Goal: Task Accomplishment & Management: Manage account settings

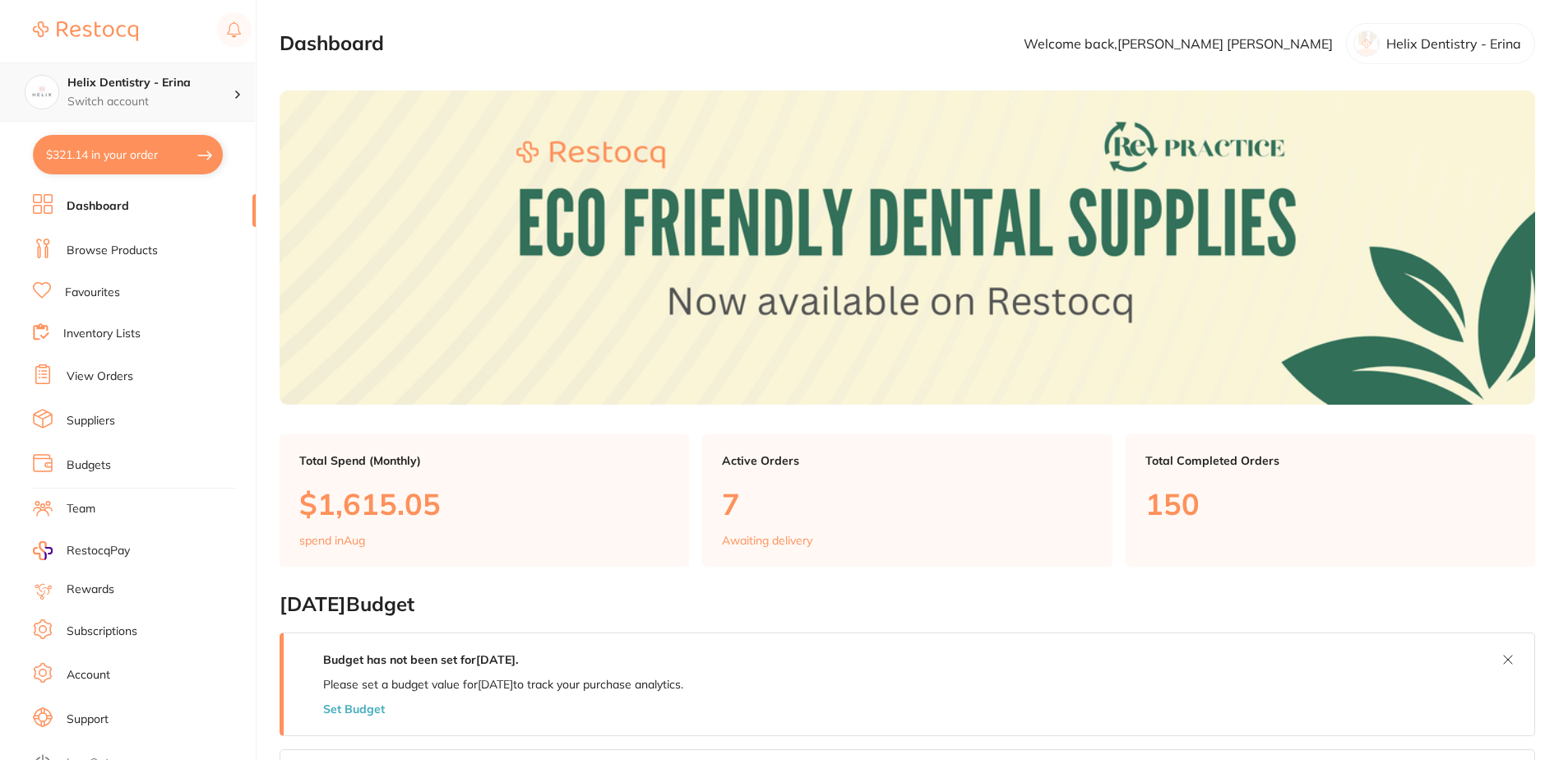
click at [189, 104] on p "Switch account" at bounding box center [151, 102] width 167 height 17
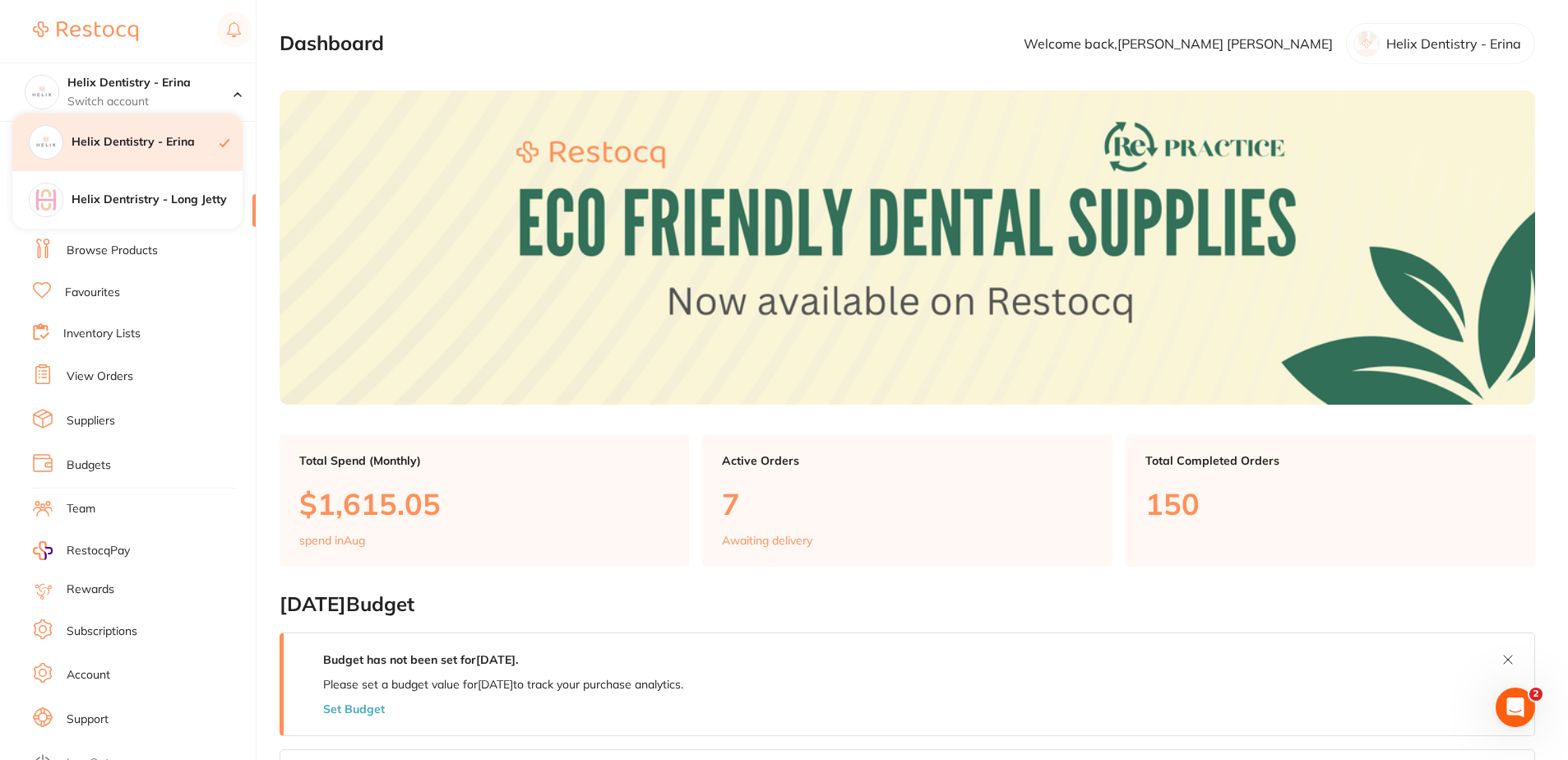
click at [141, 137] on h4 "Helix Dentistry - Erina" at bounding box center [145, 142] width 148 height 17
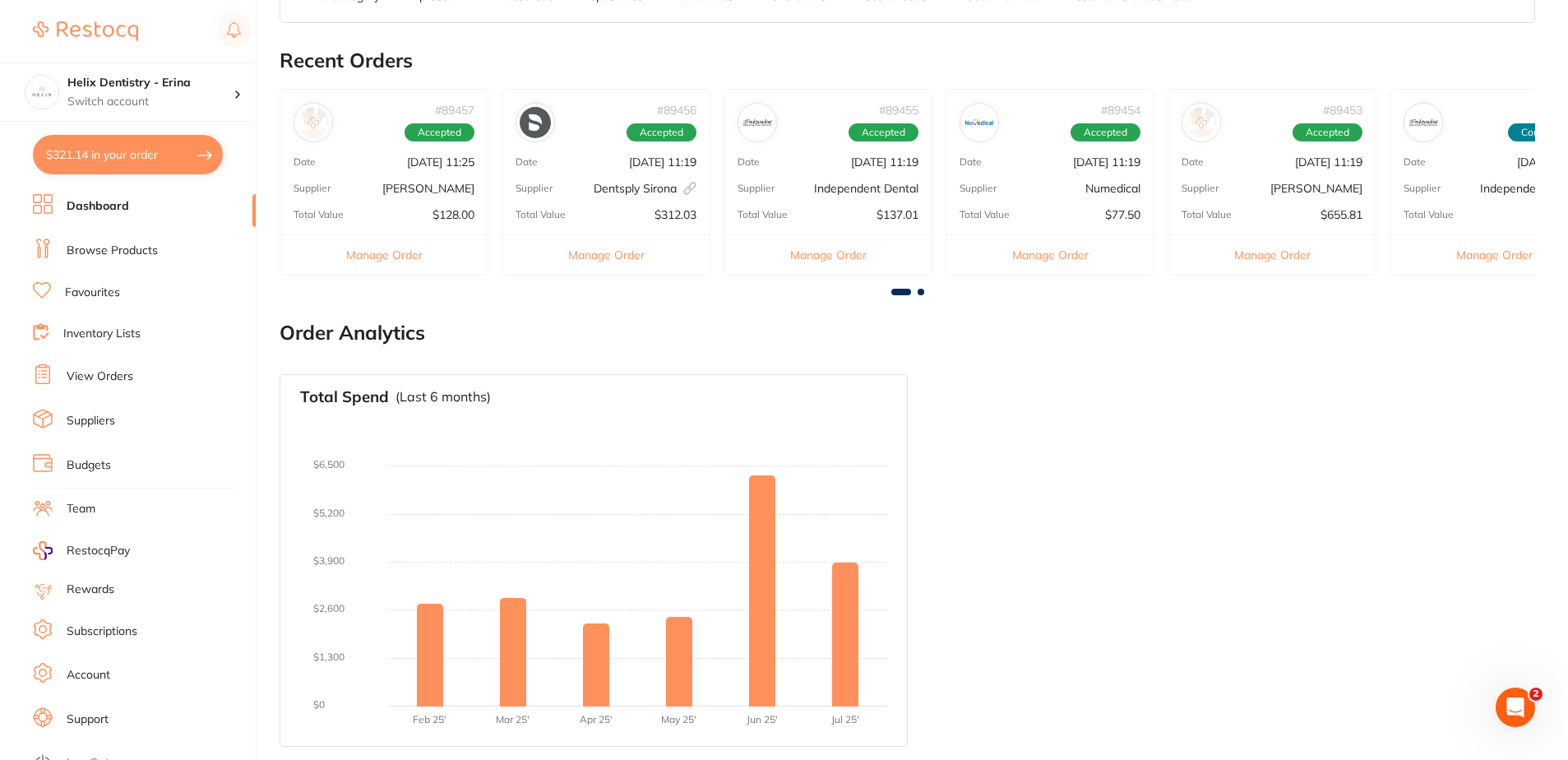
scroll to position [778, 0]
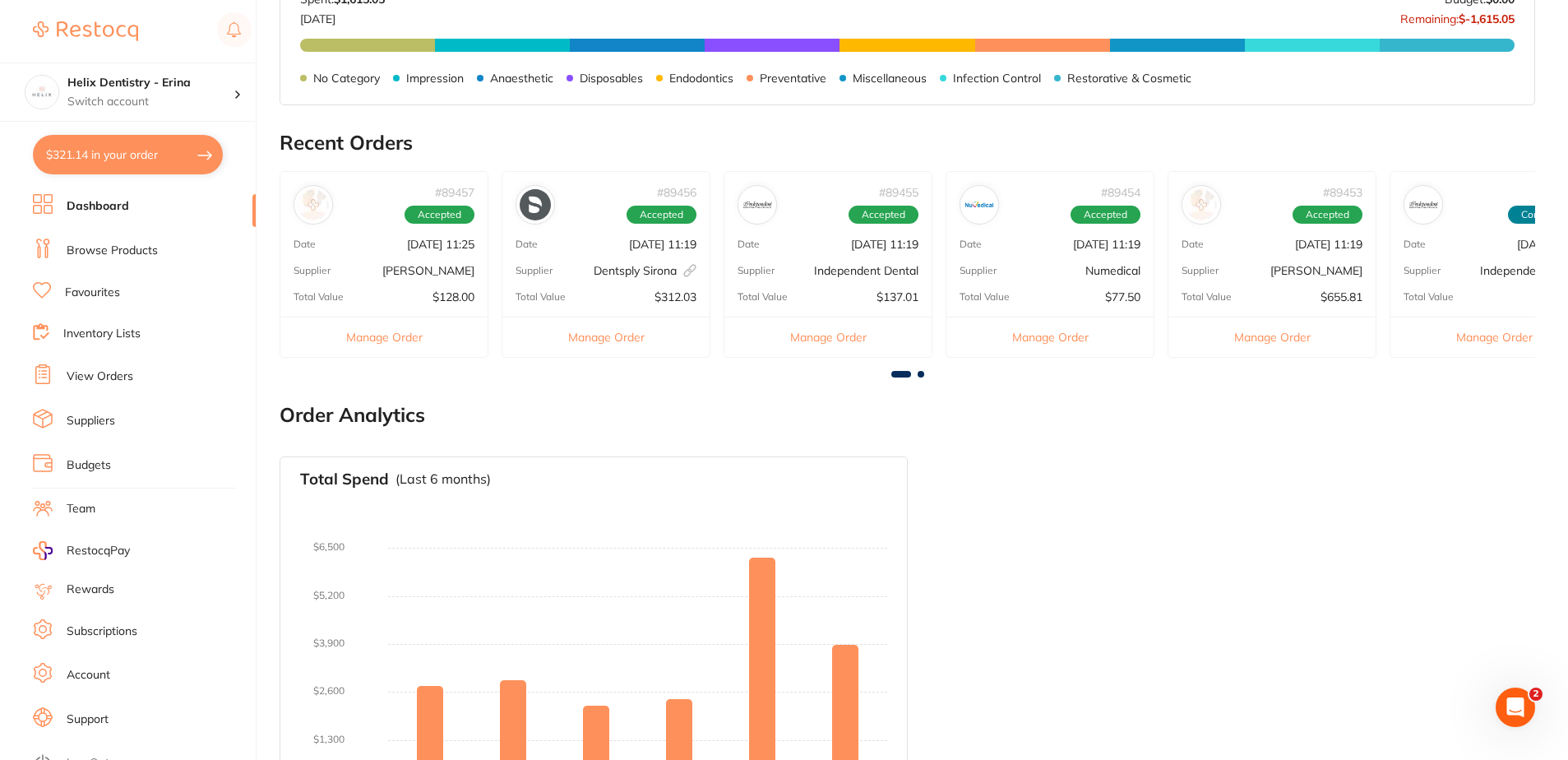
click at [331, 268] on div "Supplier [PERSON_NAME]" at bounding box center [385, 270] width 208 height 13
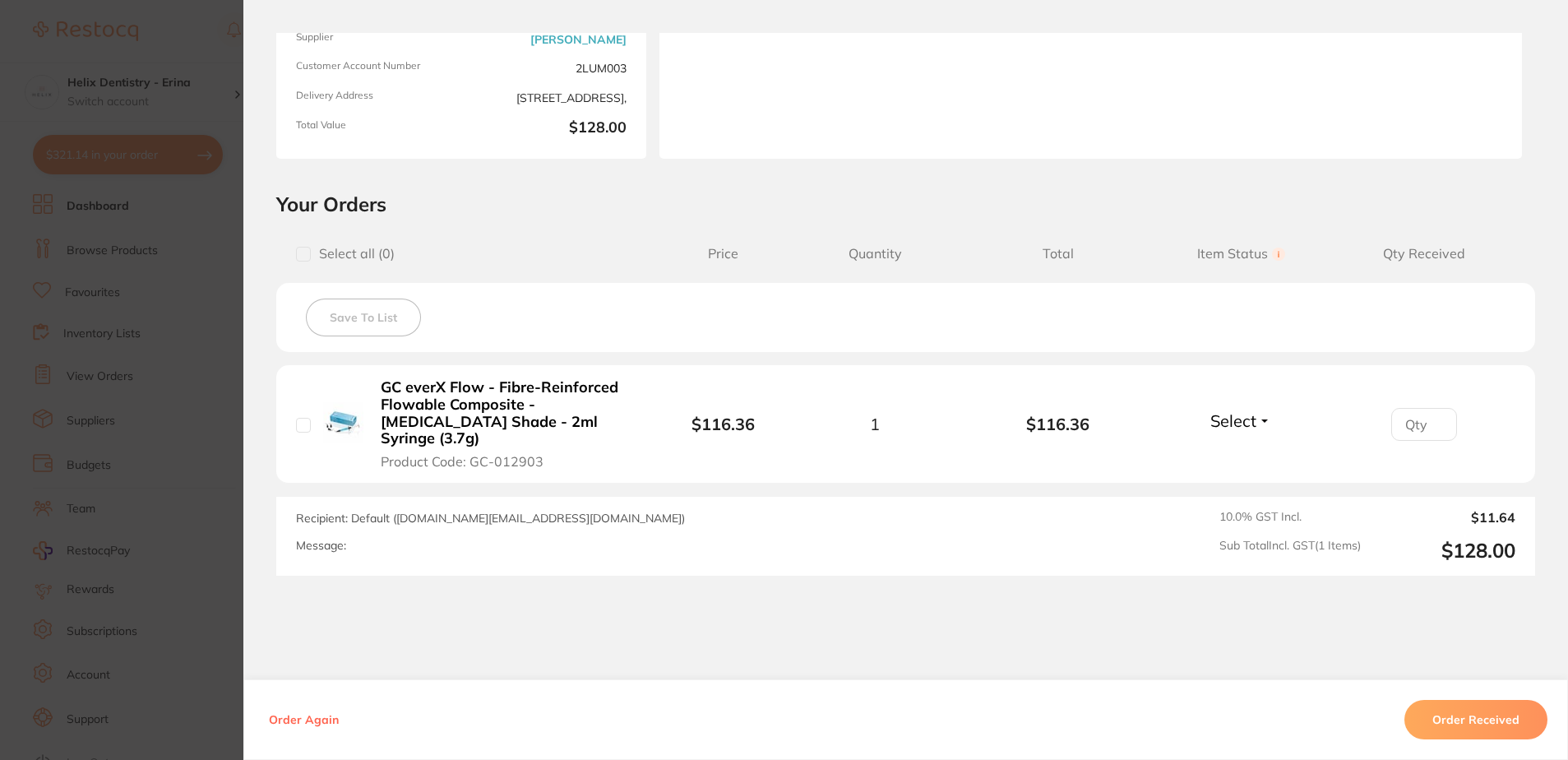
scroll to position [247, 0]
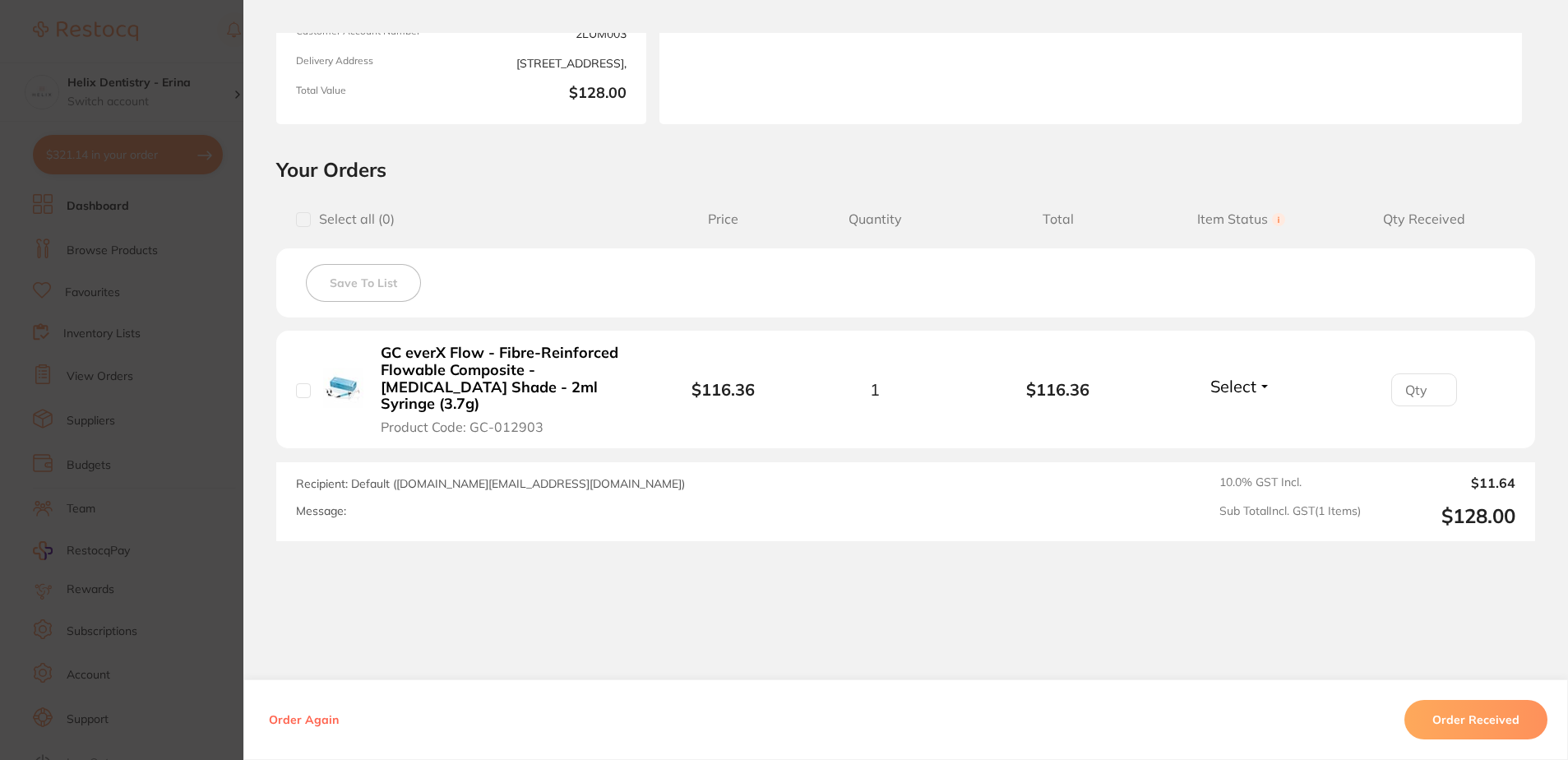
click at [1439, 724] on button "Order Received" at bounding box center [1475, 720] width 143 height 39
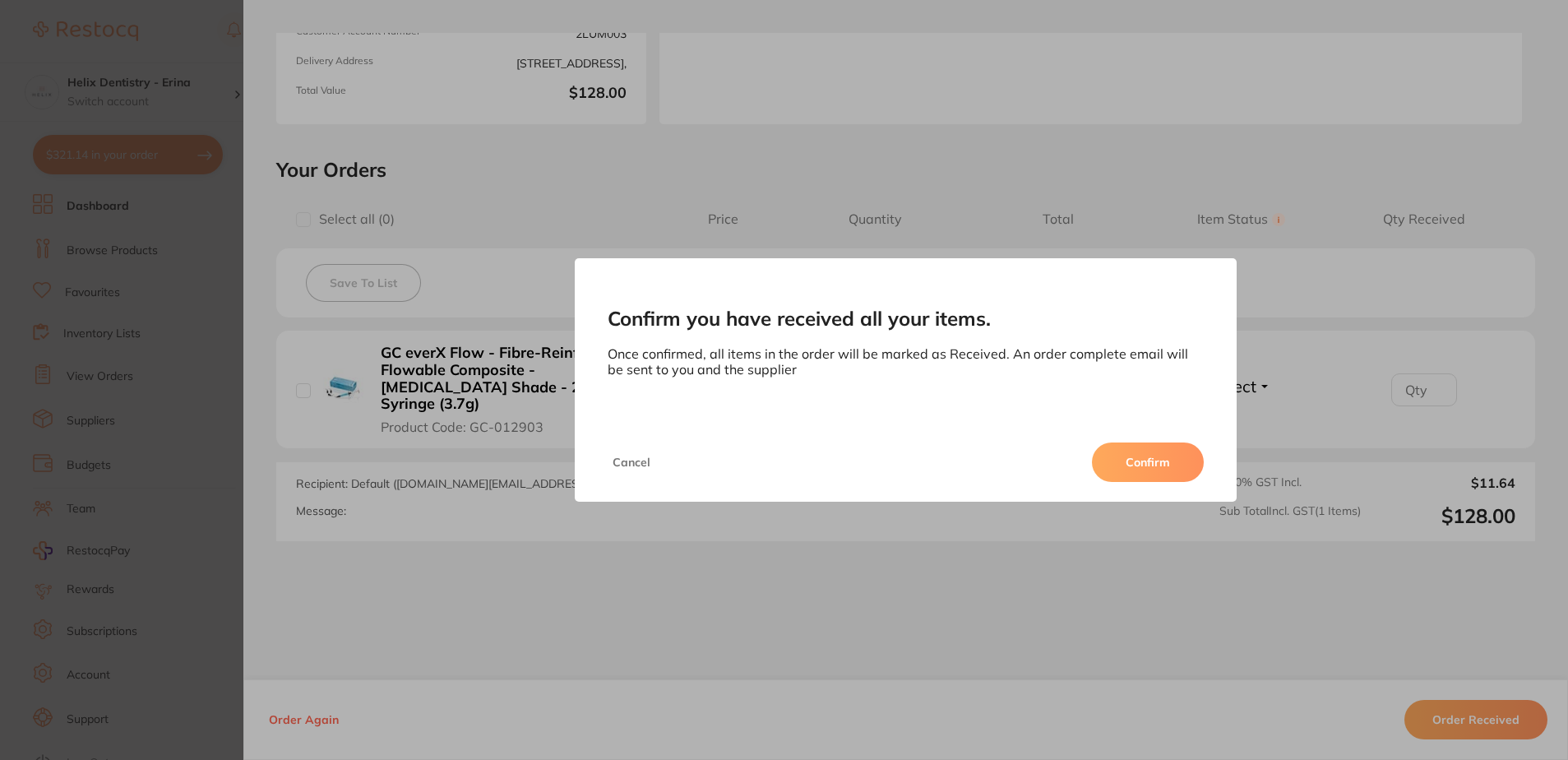
click at [1126, 455] on button "Confirm" at bounding box center [1148, 462] width 112 height 39
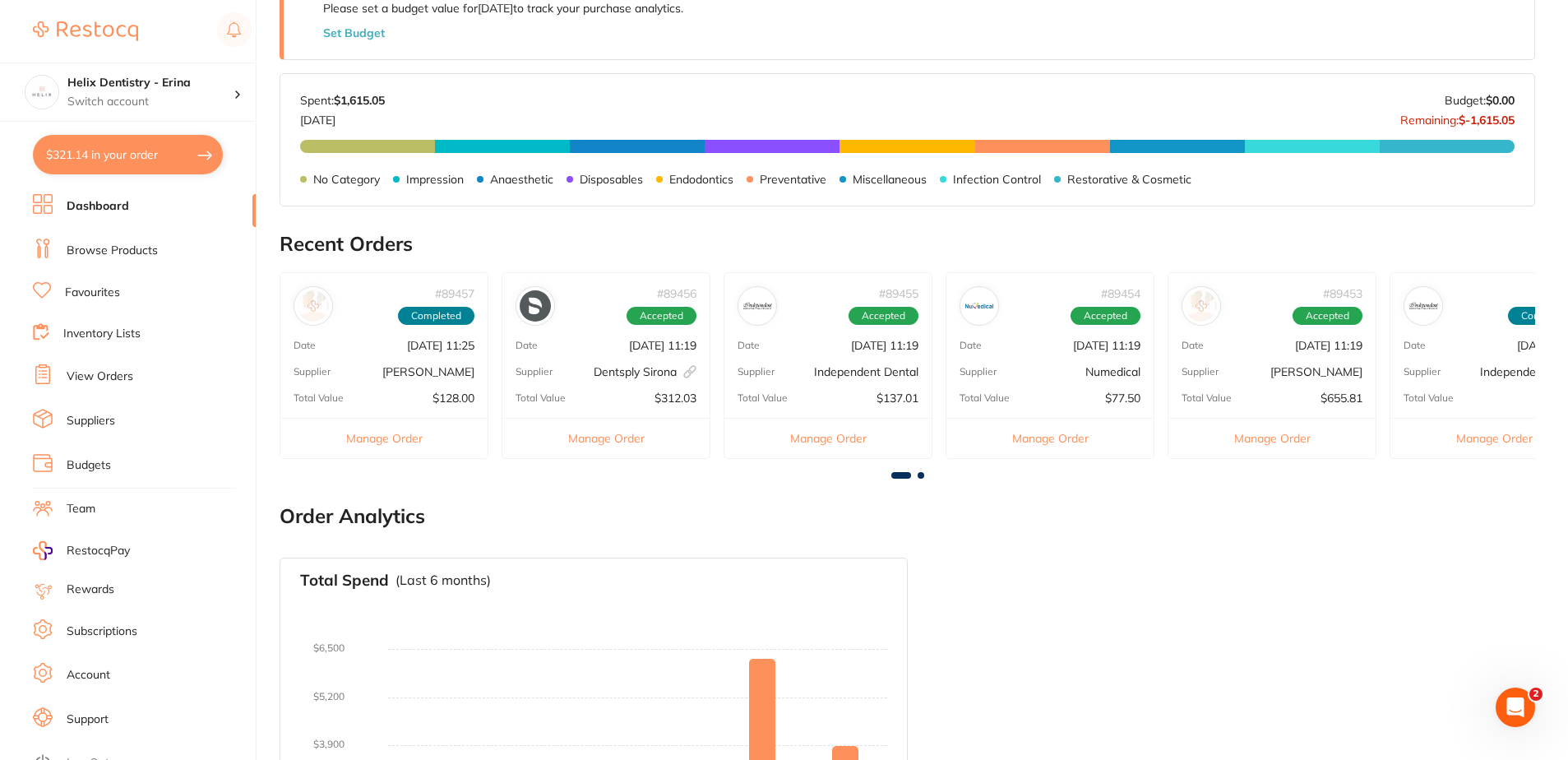
scroll to position [448, 0]
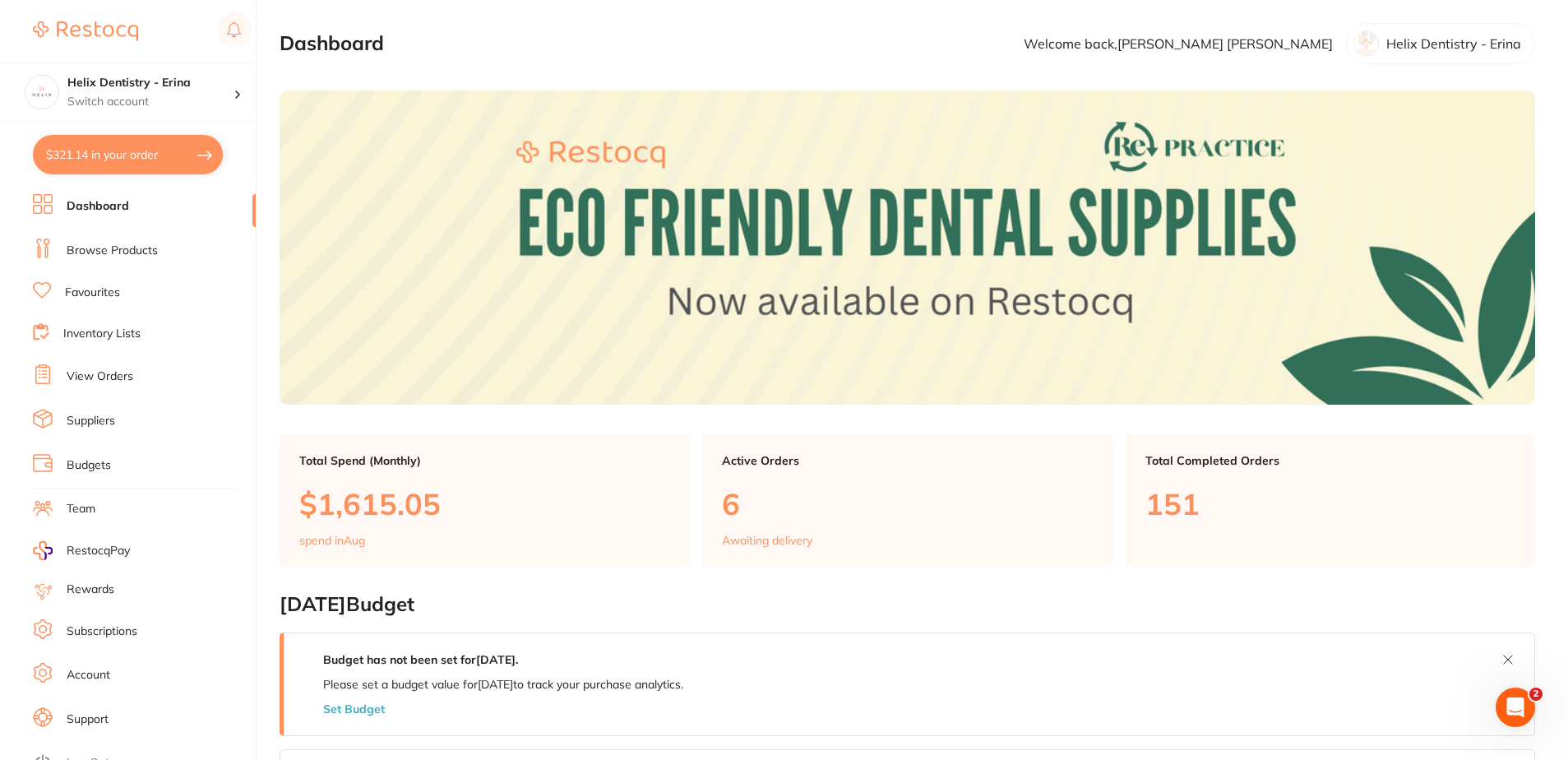
click at [79, 211] on link "Dashboard" at bounding box center [97, 207] width 63 height 17
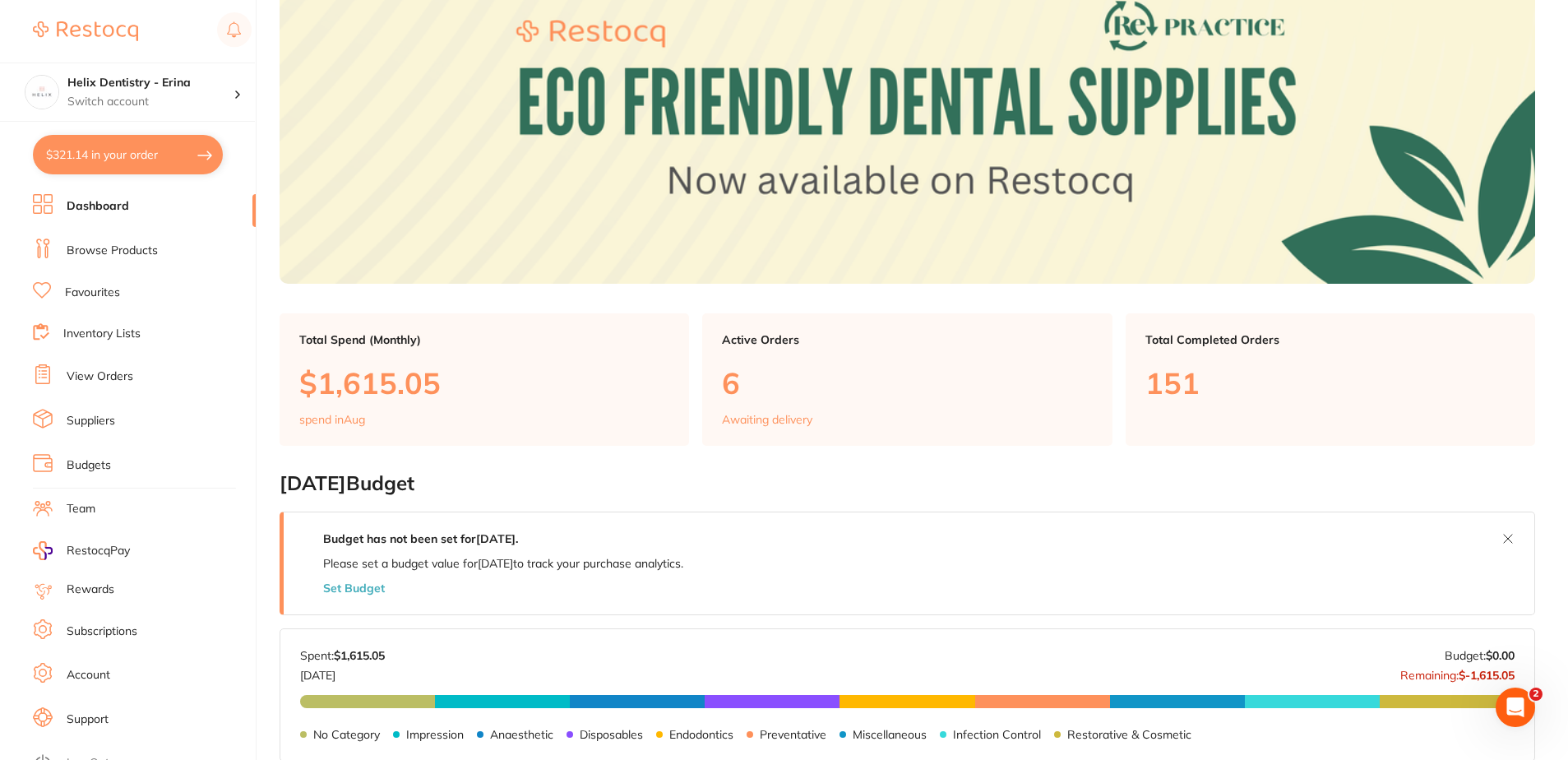
scroll to position [247, 0]
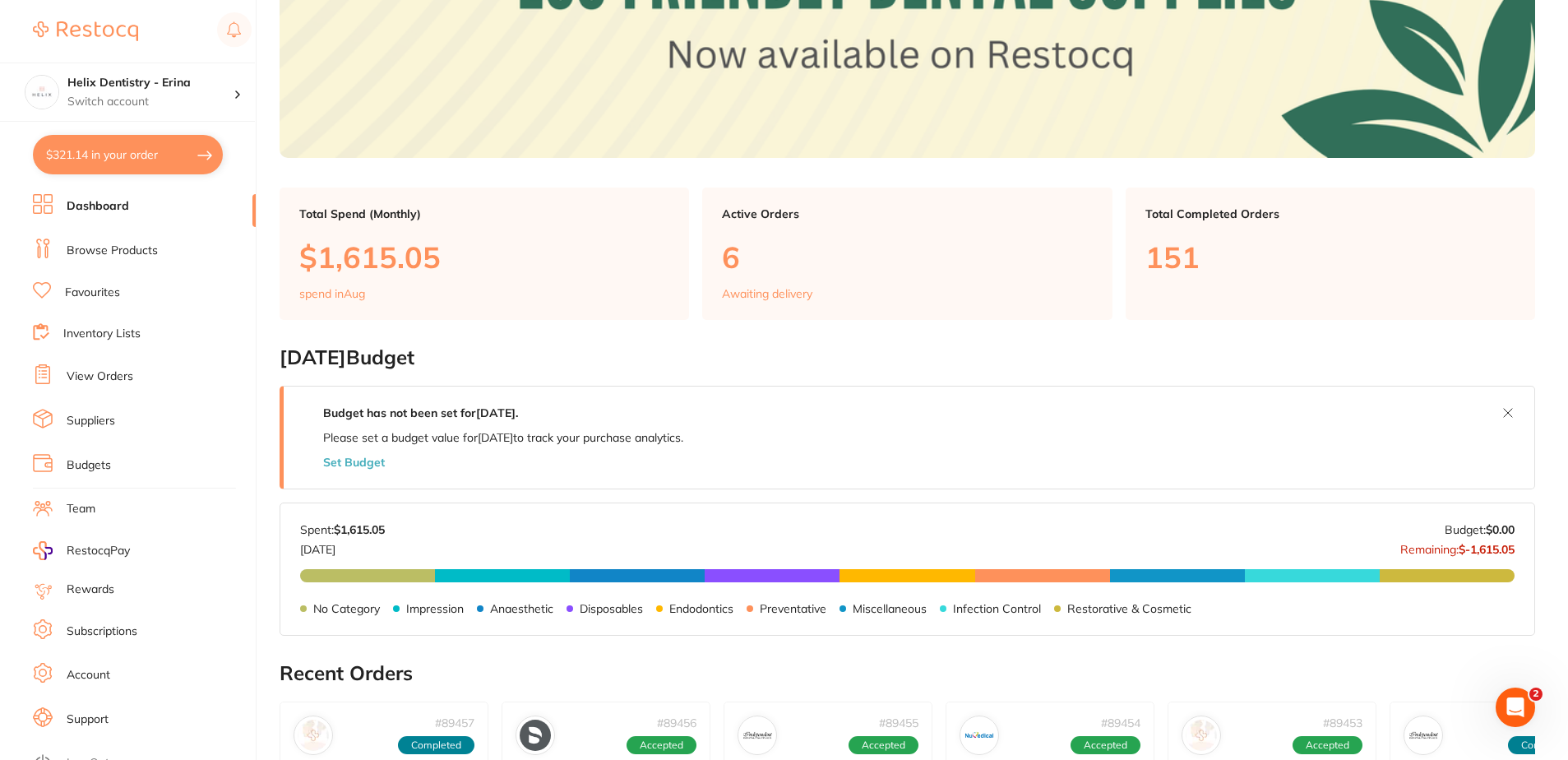
click at [105, 241] on li "Browse Products" at bounding box center [144, 251] width 223 height 24
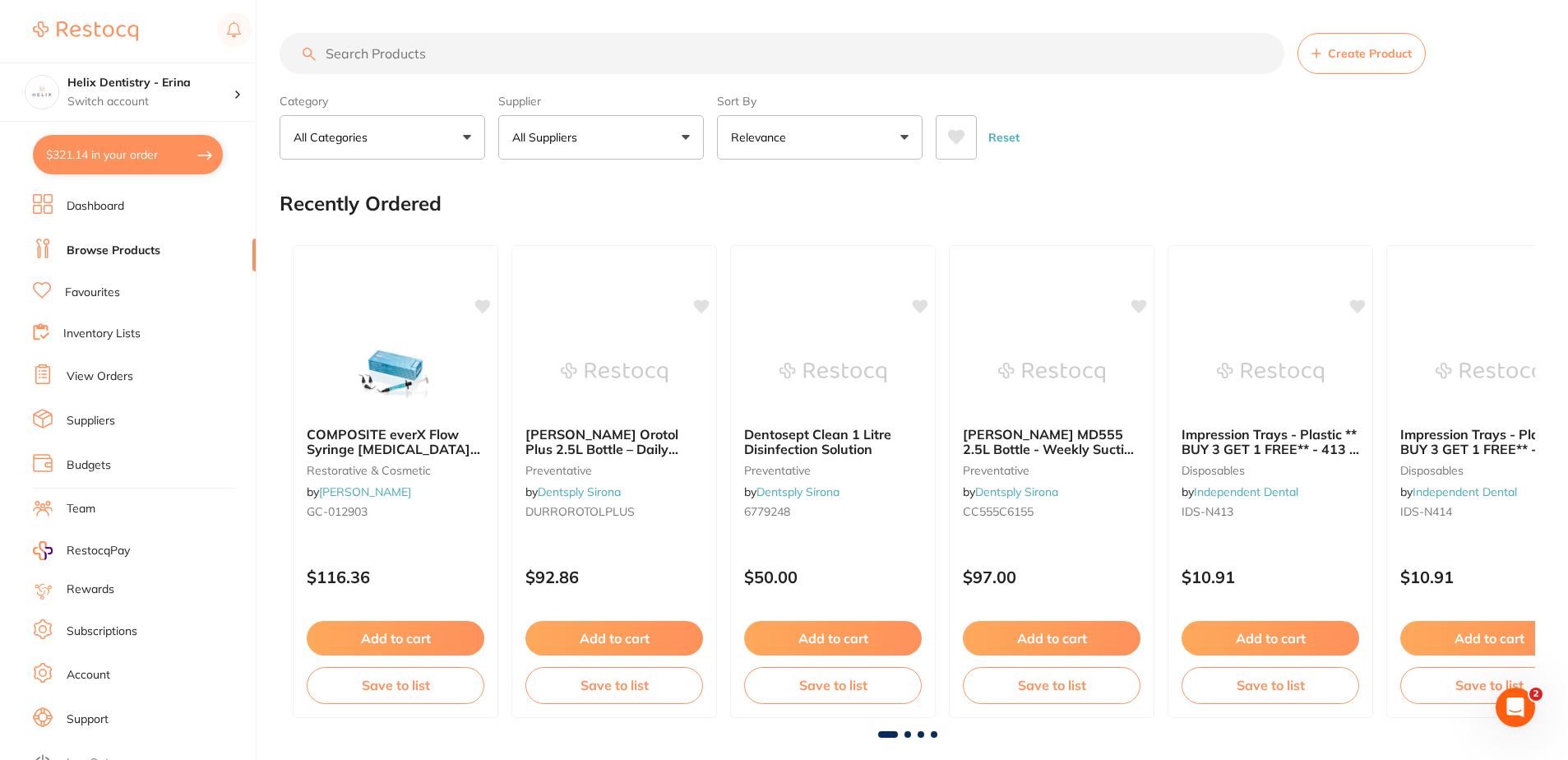
click at [80, 160] on button "$321.14 in your order" at bounding box center [127, 154] width 190 height 39
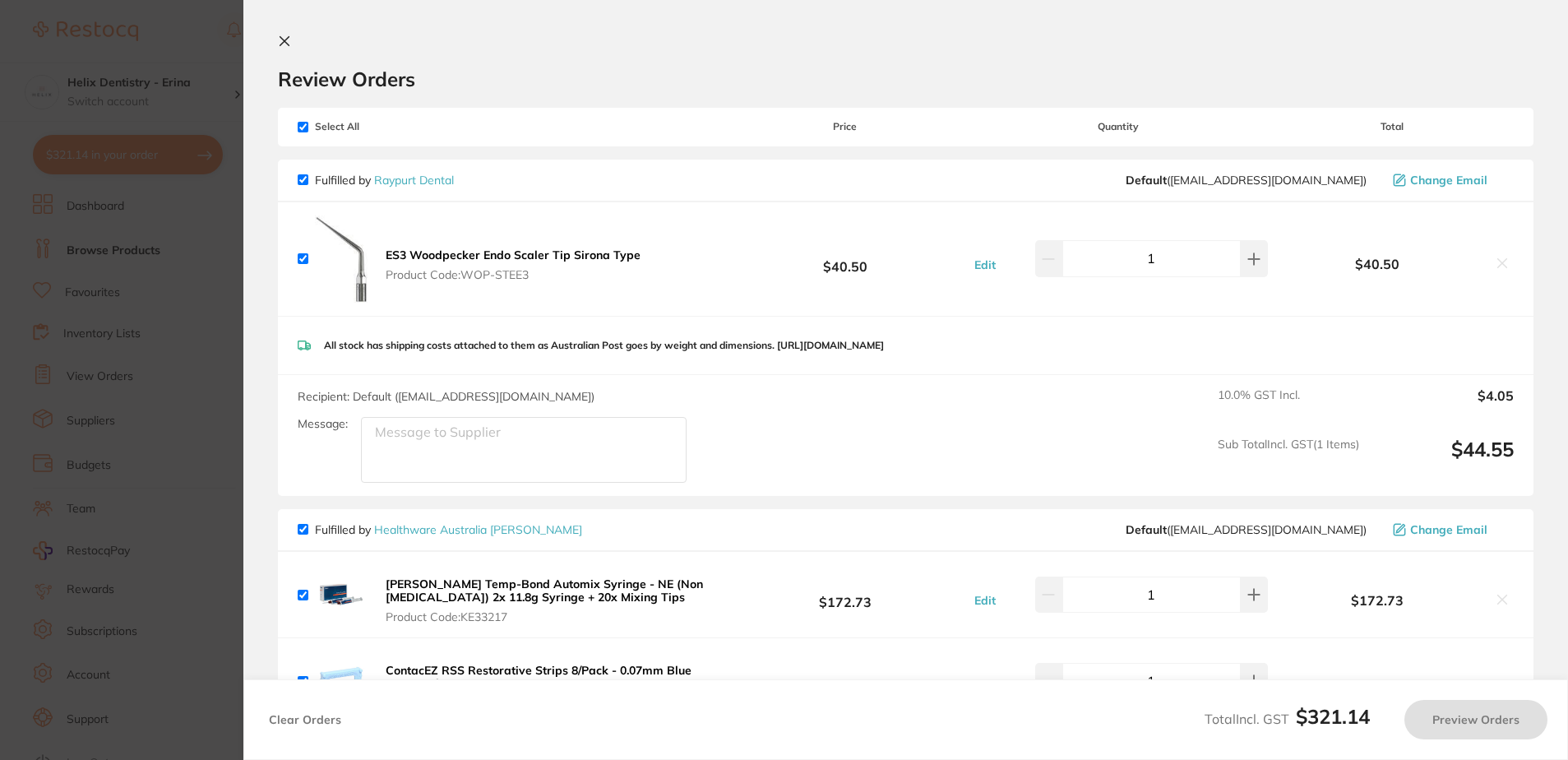
checkbox input "true"
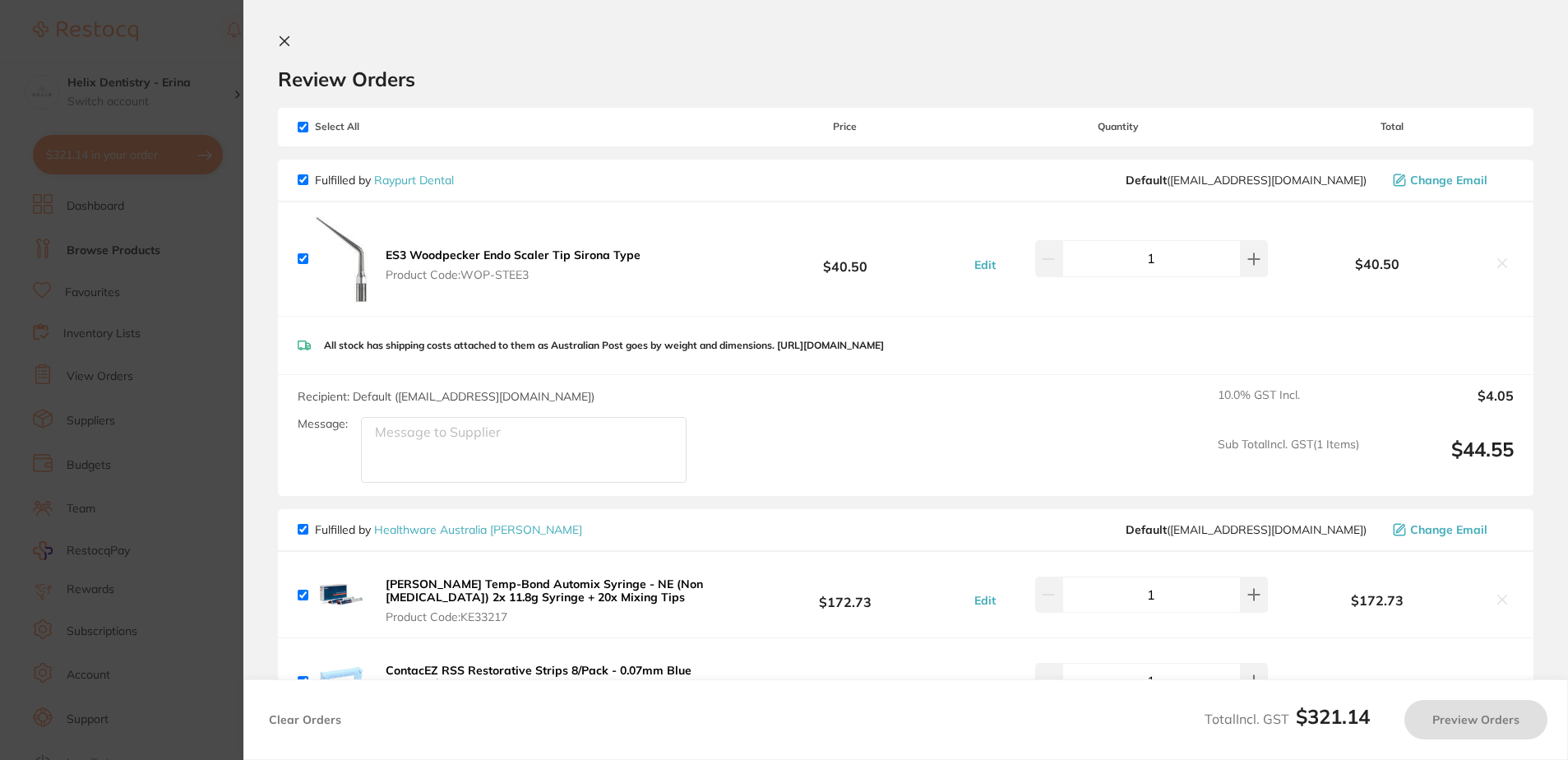
checkbox input "true"
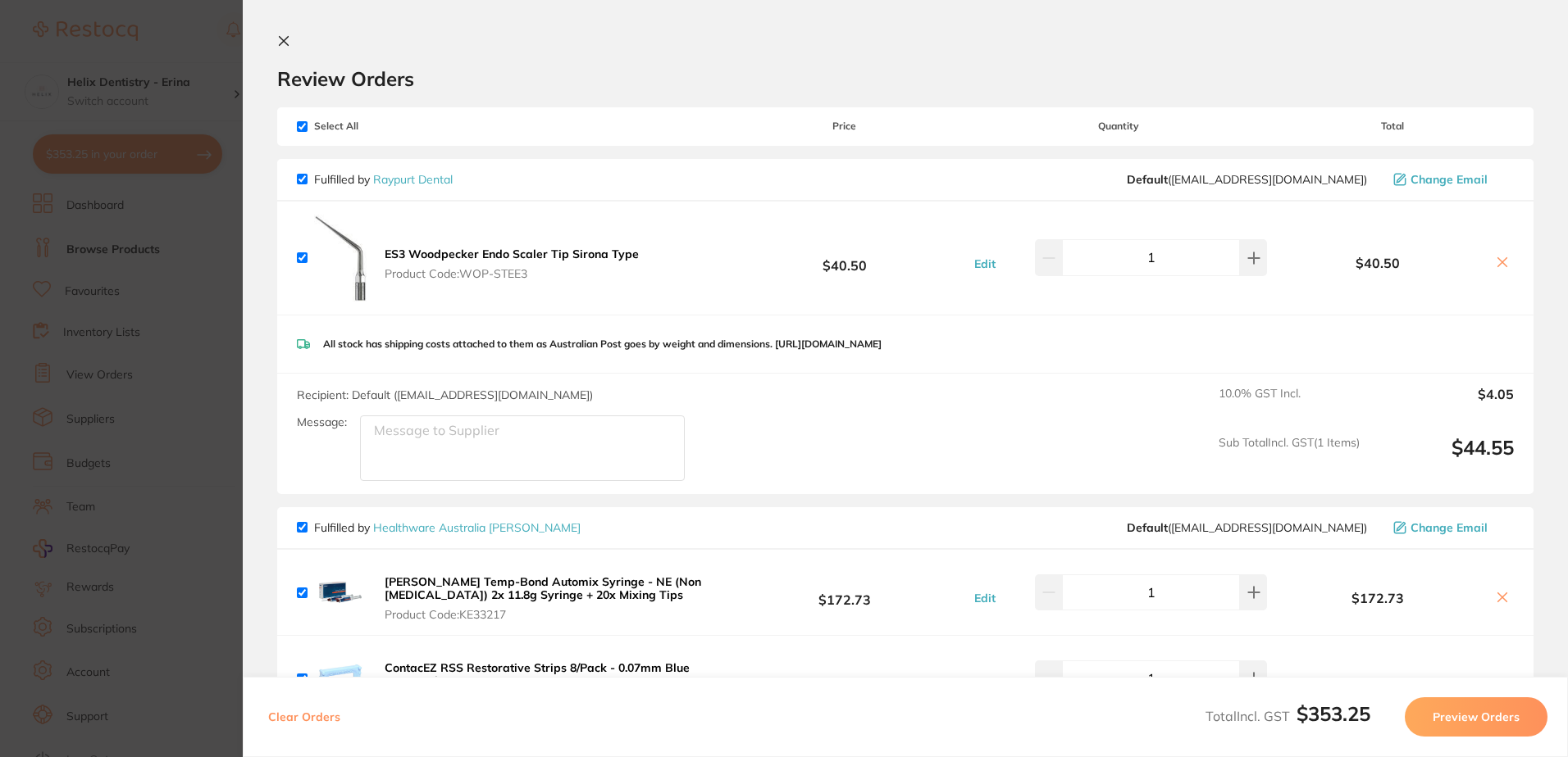
click at [287, 40] on icon at bounding box center [284, 41] width 13 height 13
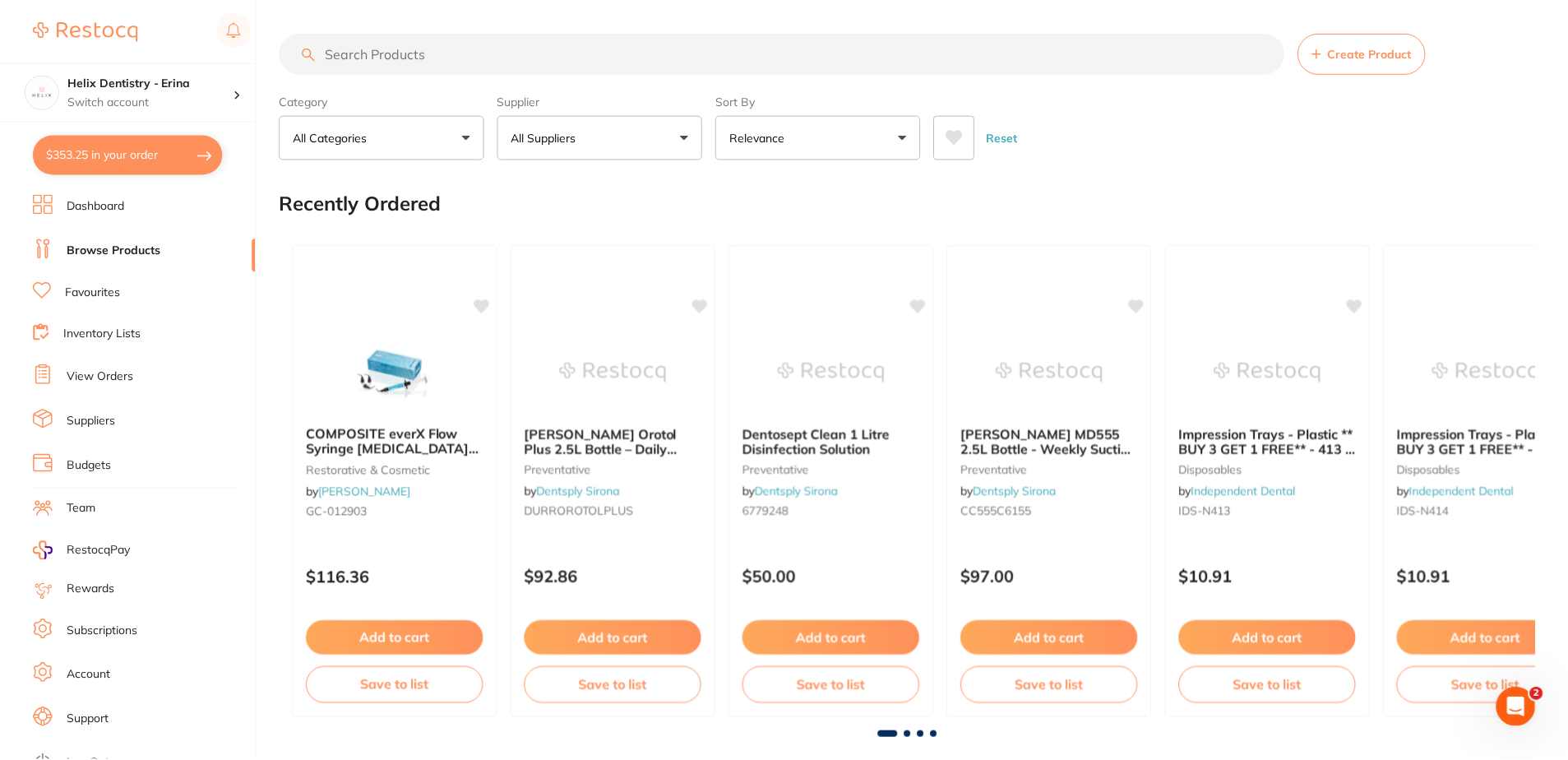
scroll to position [247, 0]
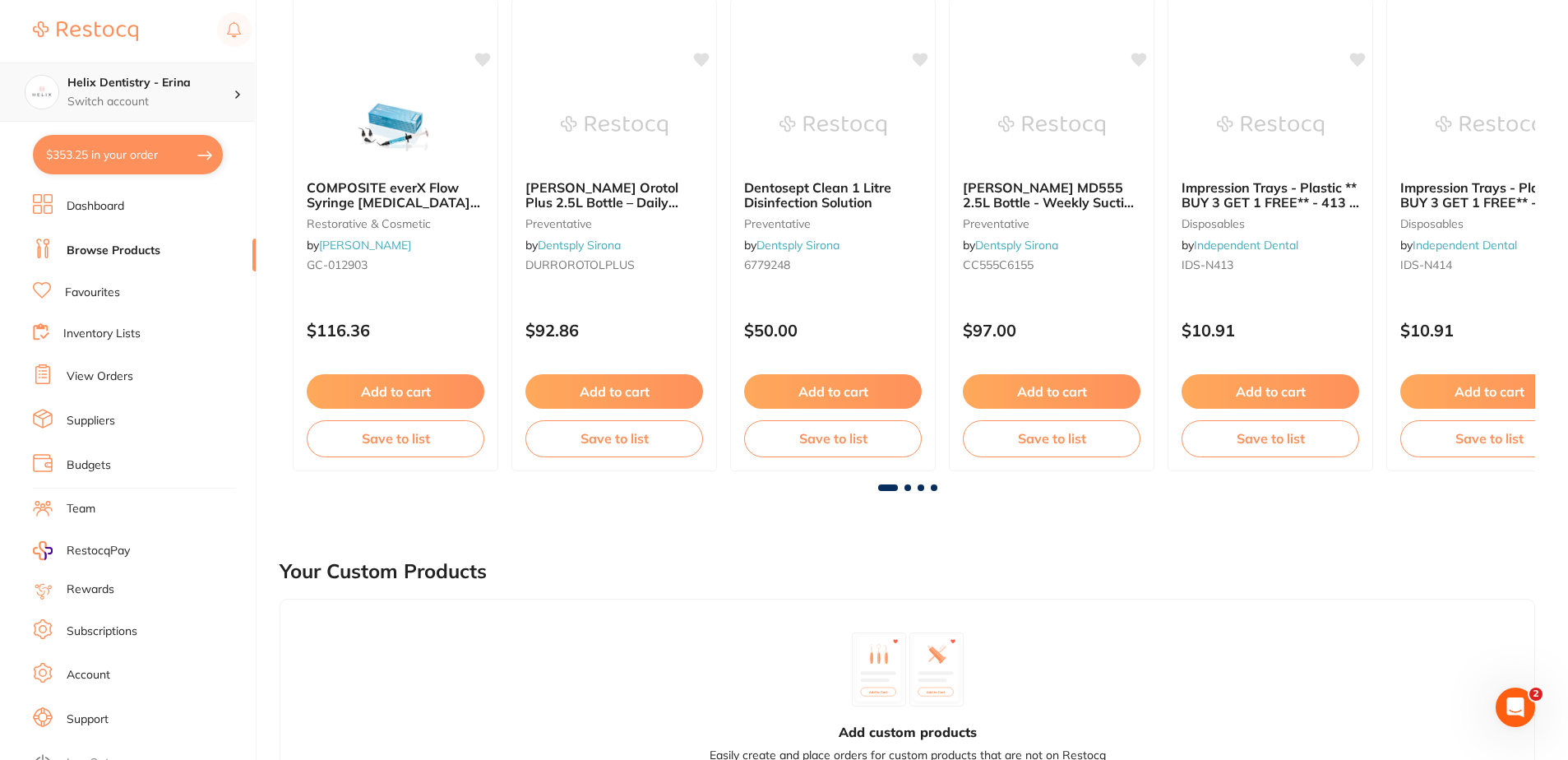
click at [135, 79] on h4 "Helix Dentistry - Erina" at bounding box center [151, 83] width 167 height 17
click at [146, 151] on div "Helix Dentistry - Erina" at bounding box center [127, 142] width 230 height 58
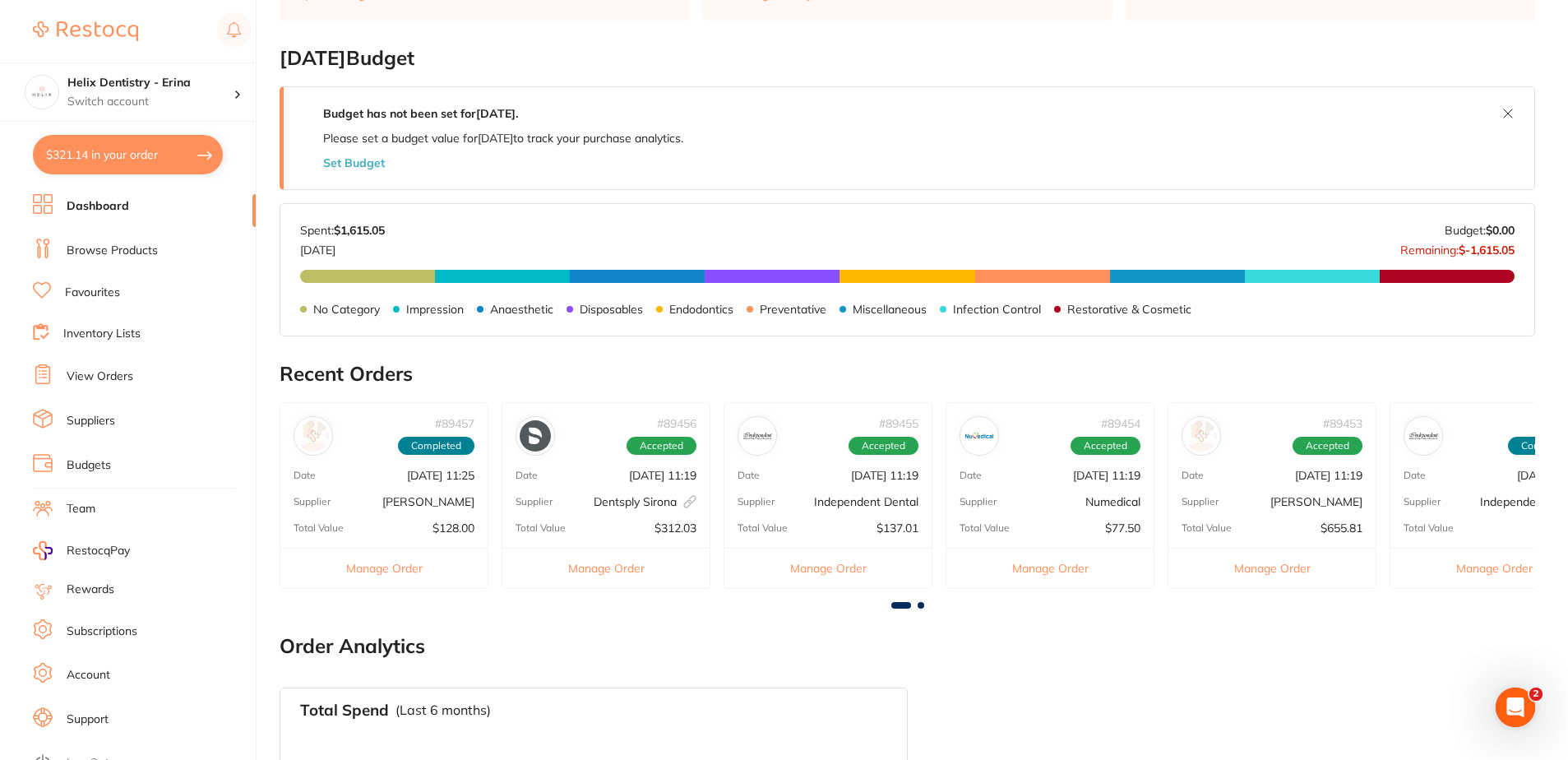
scroll to position [576, 0]
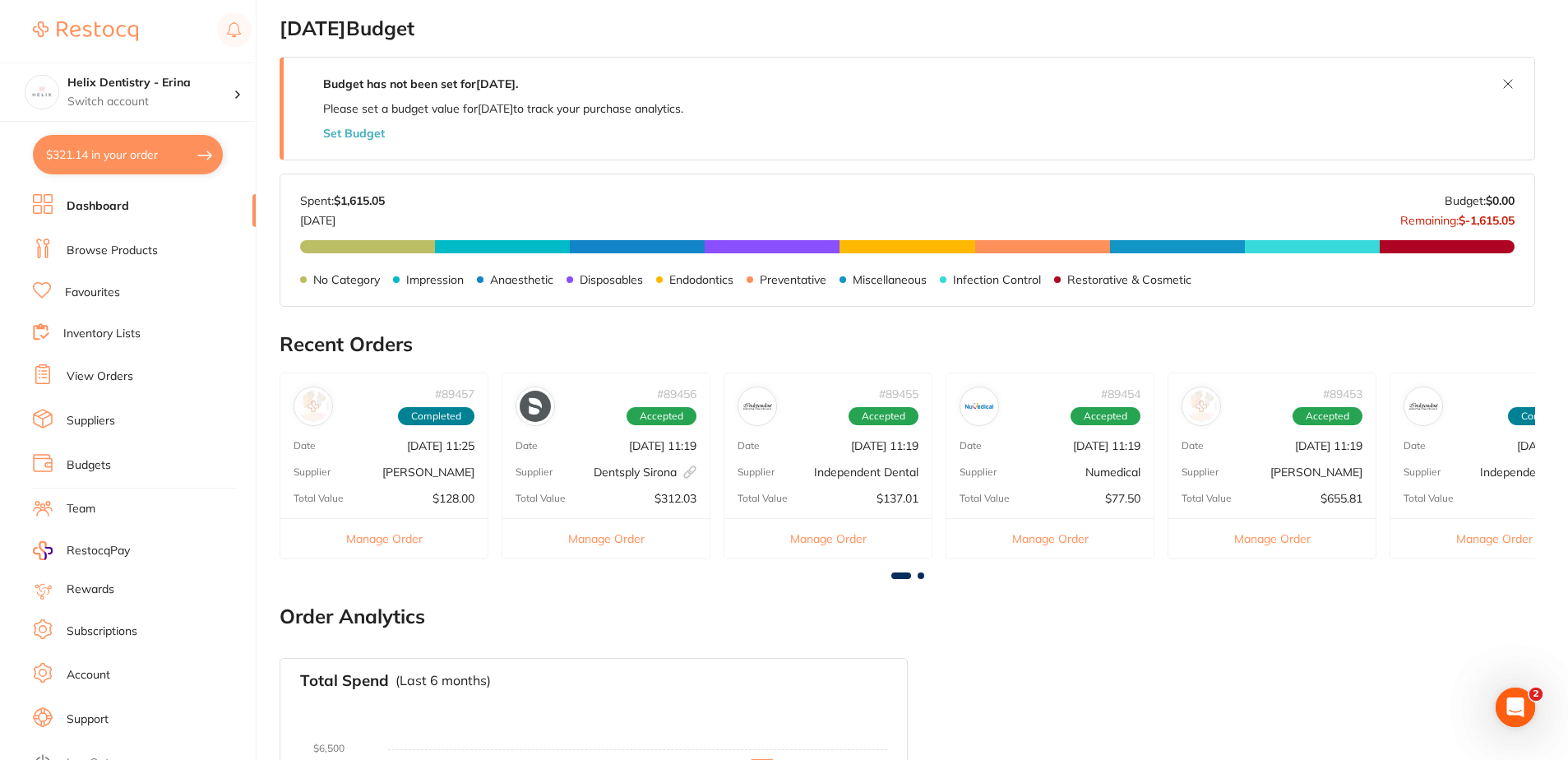
click at [365, 466] on div "Supplier [PERSON_NAME]" at bounding box center [385, 473] width 208 height 13
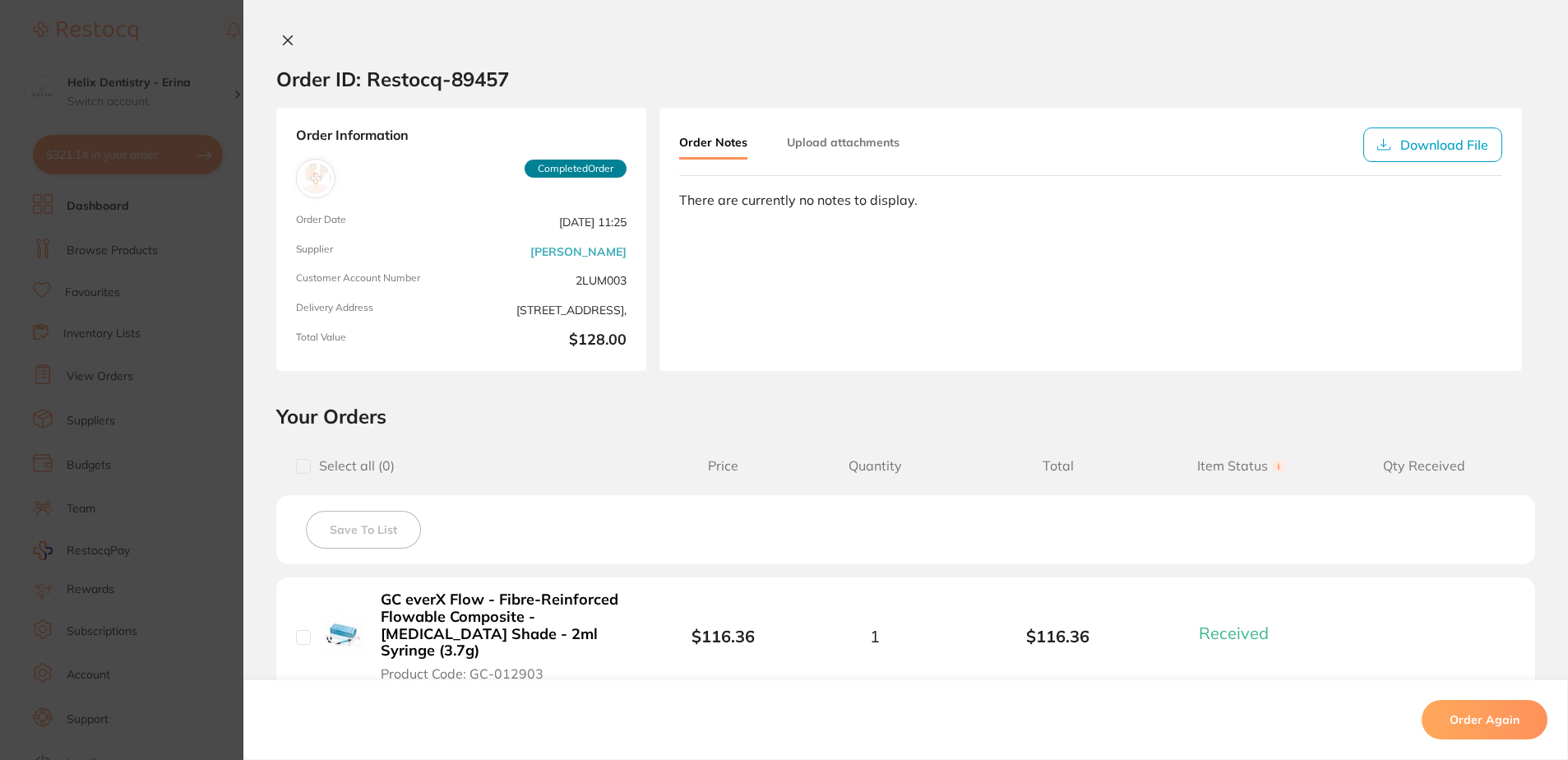
scroll to position [0, 0]
click at [839, 154] on button "Upload attachments" at bounding box center [843, 142] width 112 height 30
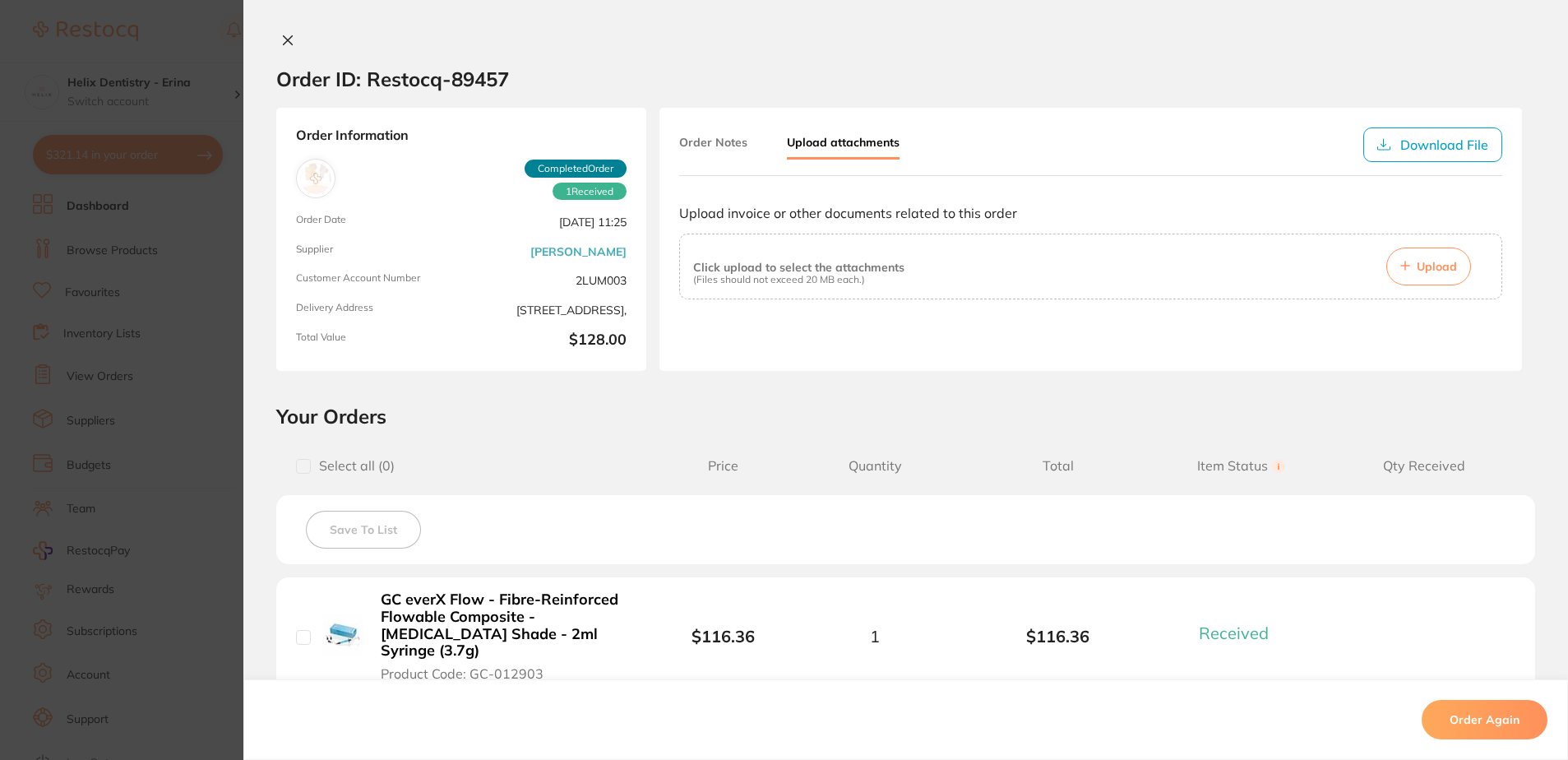
click at [1429, 253] on button "Upload" at bounding box center [1429, 267] width 85 height 37
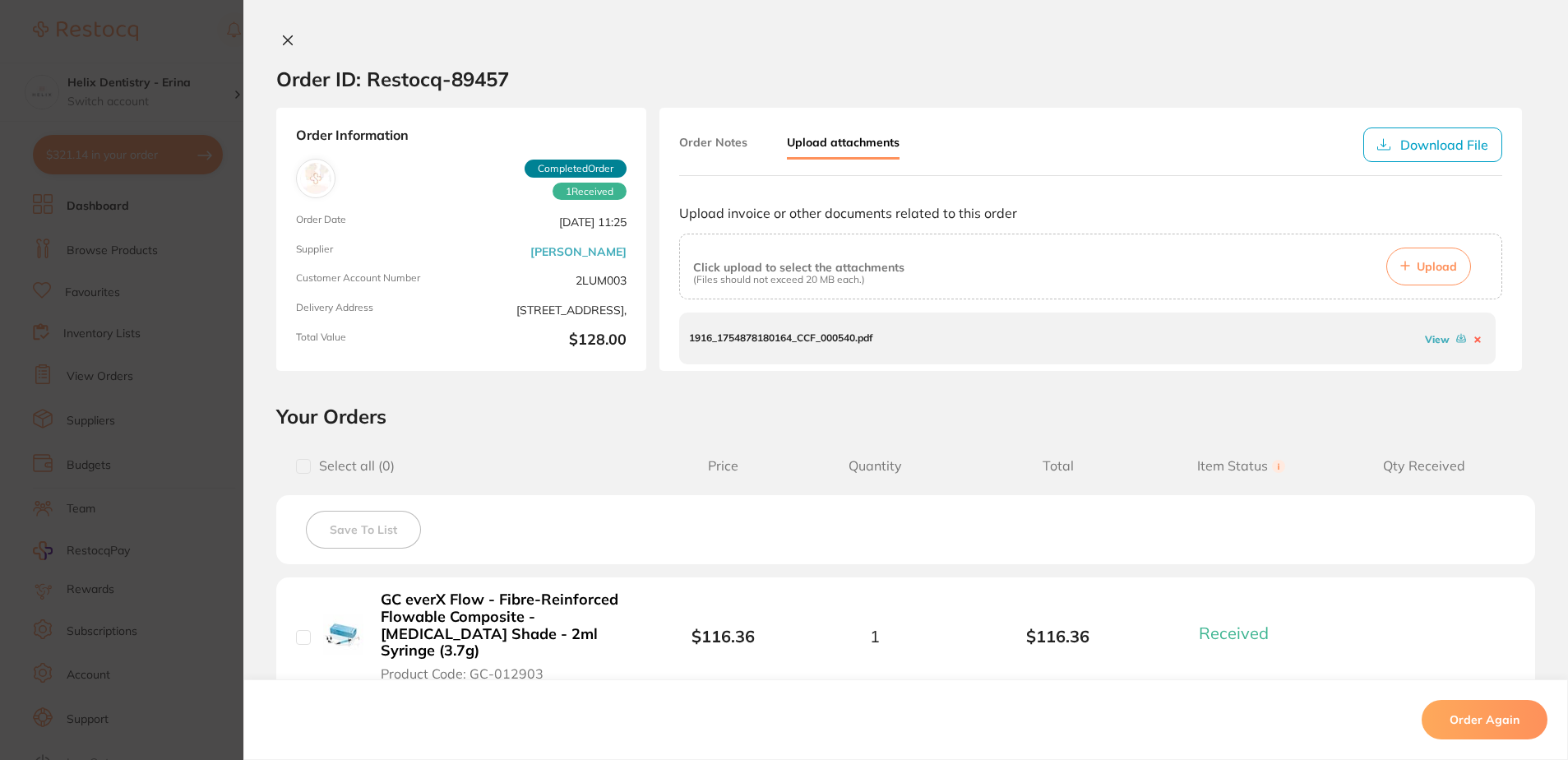
click at [1345, 327] on div "1916_1754878180164_CCF_000540.pdf View" at bounding box center [1087, 338] width 817 height 51
click at [289, 33] on button at bounding box center [287, 41] width 23 height 17
